Goal: Task Accomplishment & Management: Manage account settings

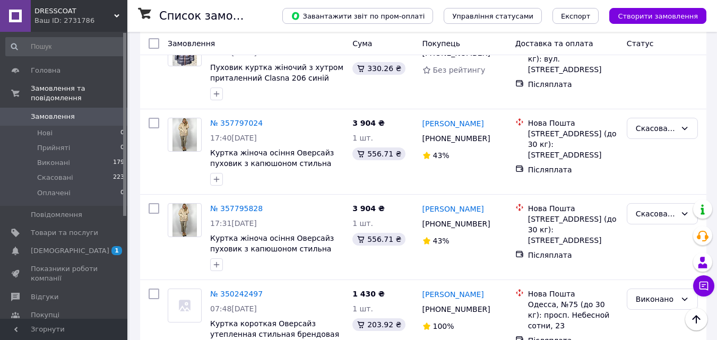
scroll to position [181, 0]
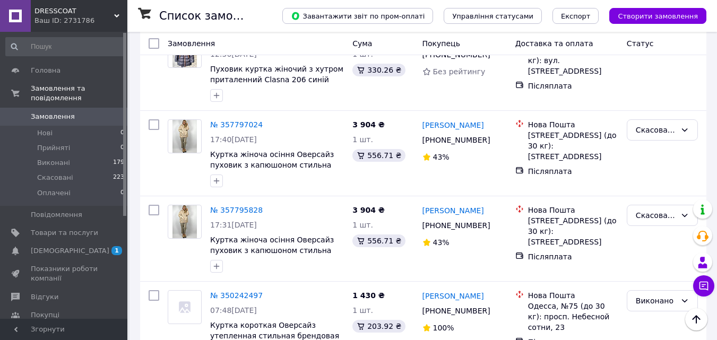
click at [67, 112] on span "Замовлення" at bounding box center [53, 117] width 44 height 10
click at [71, 112] on span "Замовлення" at bounding box center [64, 117] width 67 height 10
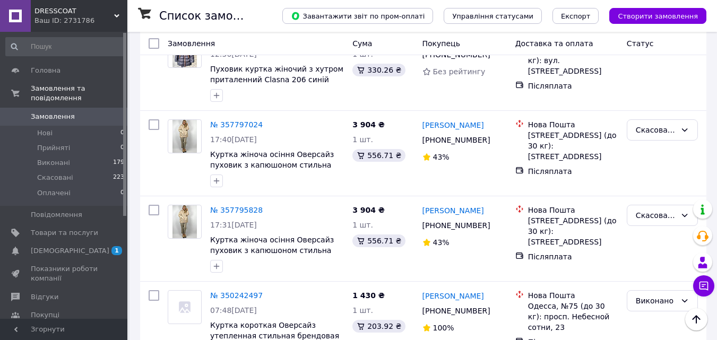
click at [71, 112] on span "Замовлення" at bounding box center [64, 117] width 67 height 10
